Goal: Find contact information: Find contact information

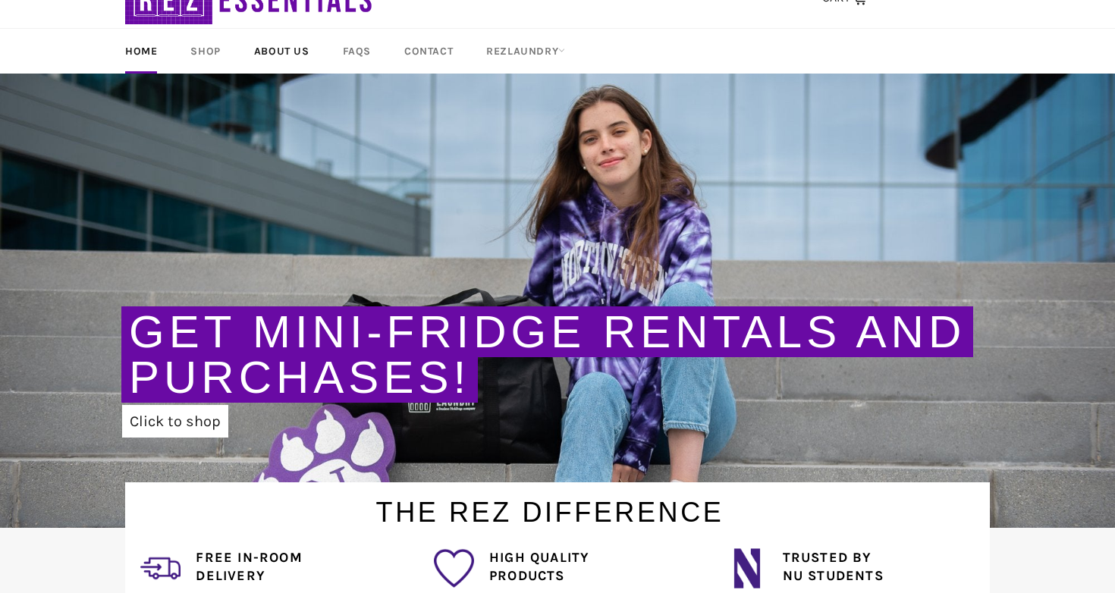
scroll to position [23, 0]
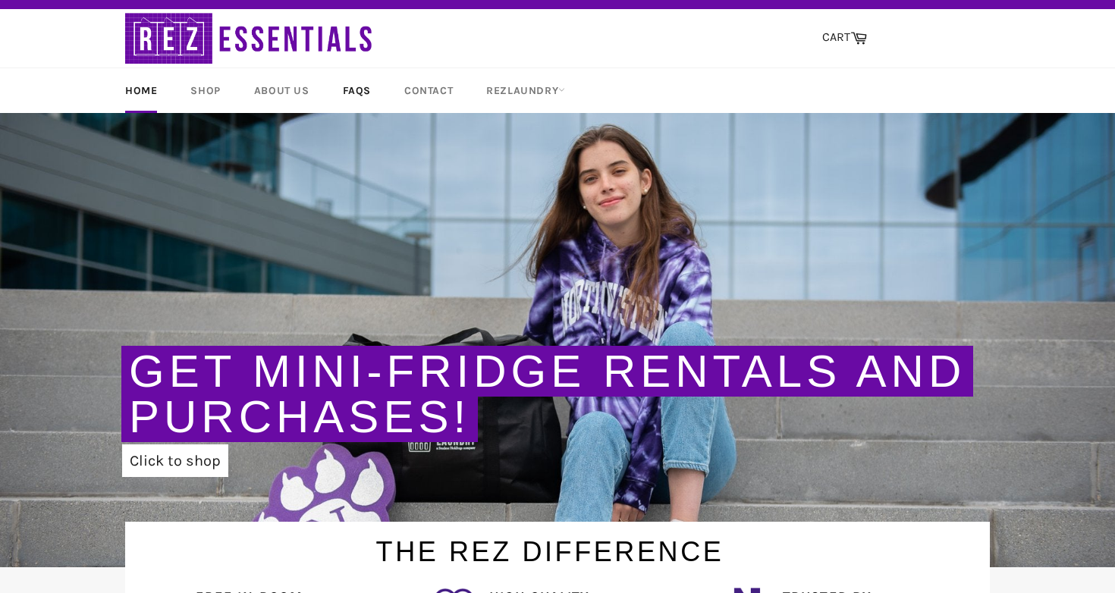
click at [356, 86] on link "FAQs" at bounding box center [357, 90] width 58 height 45
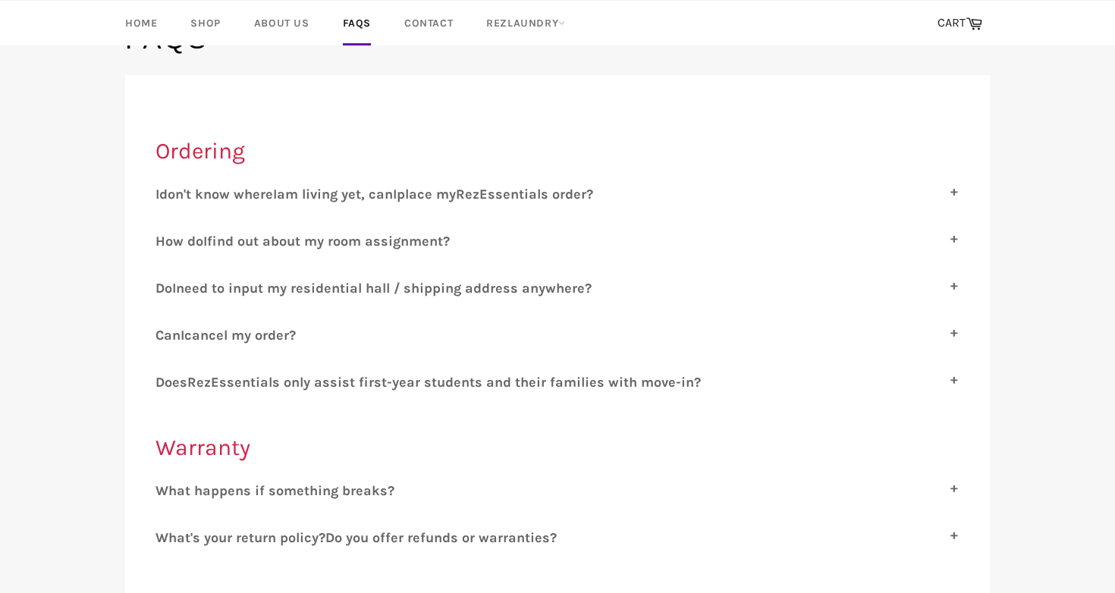
scroll to position [161, 0]
click at [343, 204] on div "I don't know where I am living yet, can I place my R ez E ssentials order? Yes,…" at bounding box center [558, 199] width 804 height 28
click at [276, 389] on span "ssentials only assist first-year students and their families with move-in?" at bounding box center [460, 381] width 482 height 17
click at [165, 383] on input "D oes R ez E ssentials only assist first-year students and their families with …" at bounding box center [161, 378] width 10 height 10
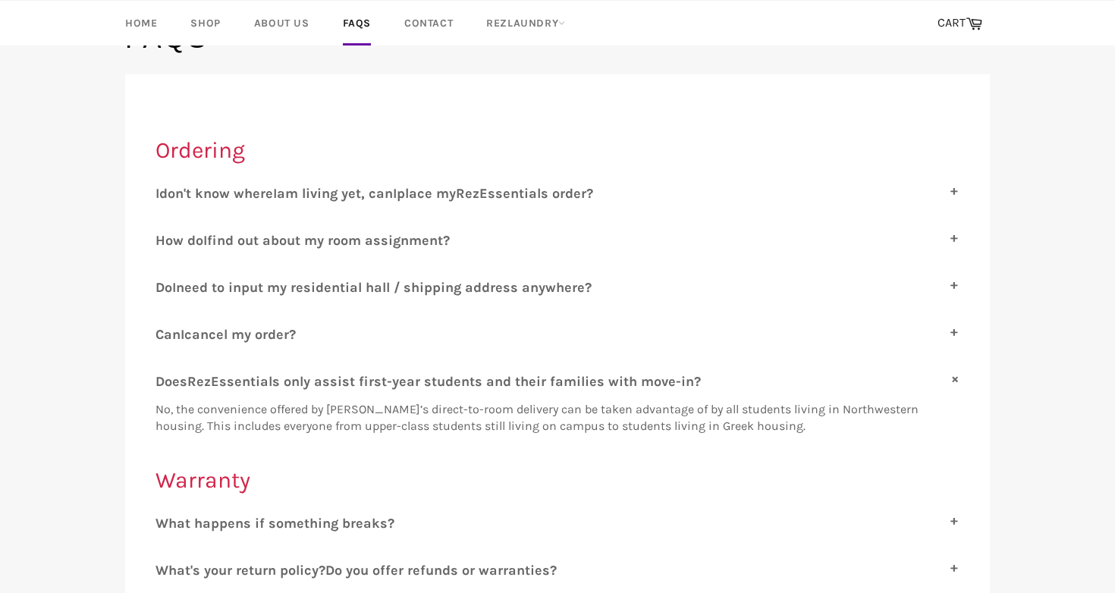
scroll to position [136, 0]
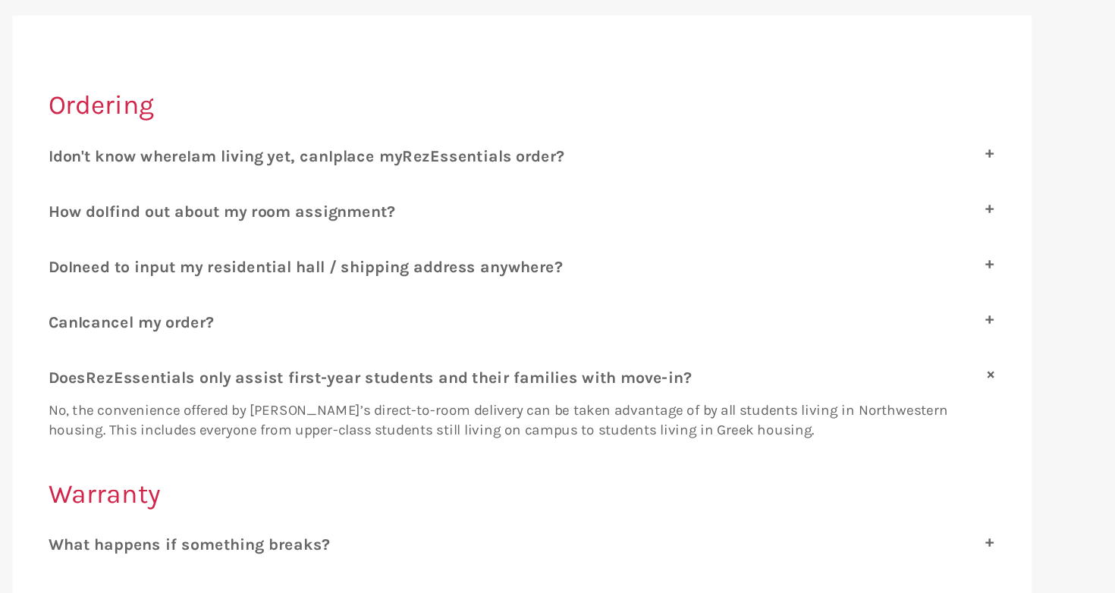
click at [234, 398] on span "ssentials only assist first-year students and their families with move-in?" at bounding box center [460, 406] width 482 height 17
click at [165, 398] on input "D oes R ez E ssentials only assist first-year students and their families with …" at bounding box center [161, 403] width 10 height 10
checkbox input "false"
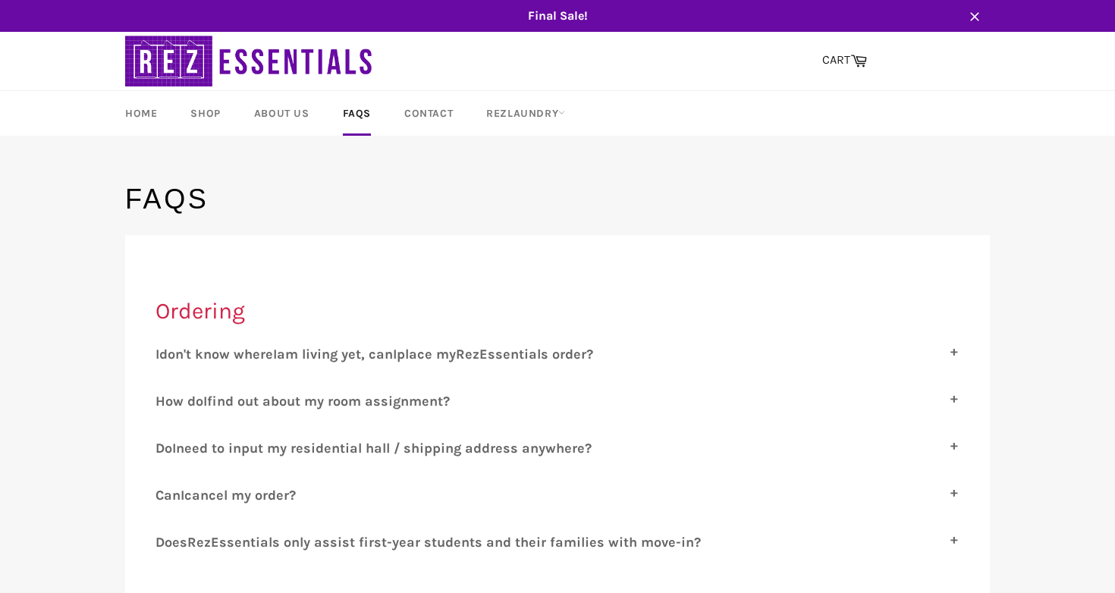
scroll to position [0, 0]
click at [414, 94] on link "Contact" at bounding box center [428, 113] width 79 height 45
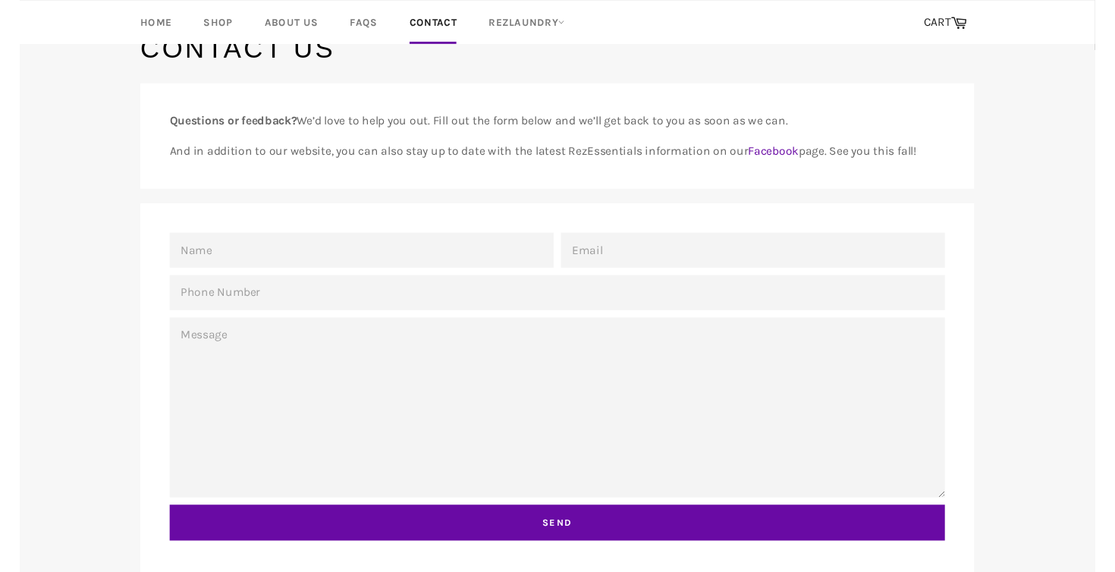
scroll to position [124, 0]
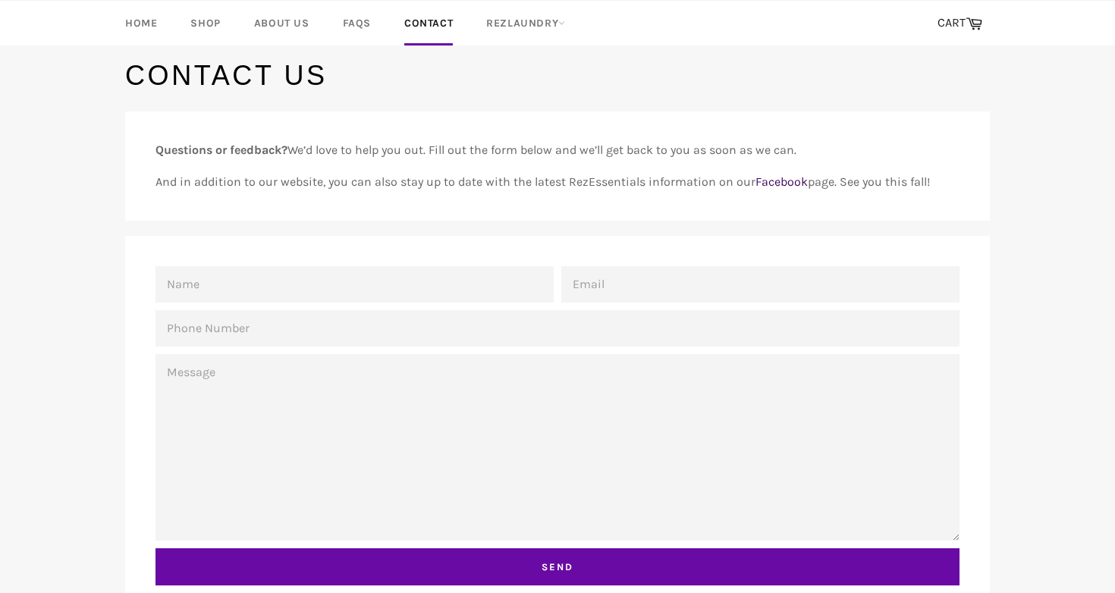
click at [778, 181] on link "Facebook" at bounding box center [782, 182] width 52 height 14
